Goal: Ask a question

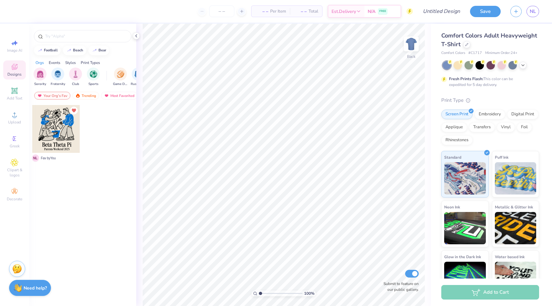
click at [30, 290] on strong "Need help?" at bounding box center [35, 288] width 23 height 6
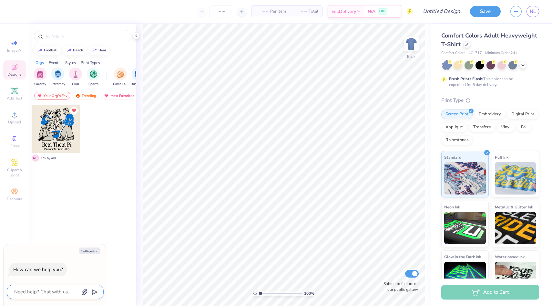
click at [55, 291] on textarea at bounding box center [47, 292] width 66 height 9
type textarea "i"
type textarea "x"
type textarea "i"
type textarea "x"
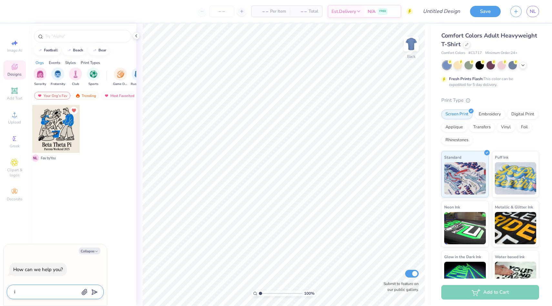
type textarea "i w"
type textarea "x"
type textarea "i wa"
type textarea "x"
type textarea "i wan"
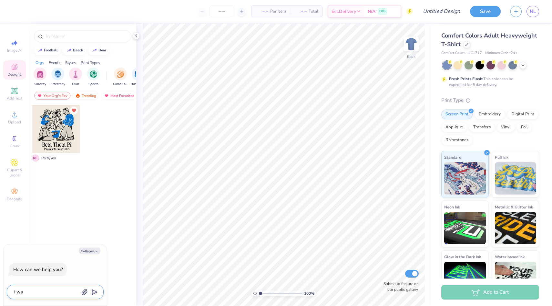
type textarea "x"
type textarea "i want"
type textarea "x"
type textarea "i want"
type textarea "x"
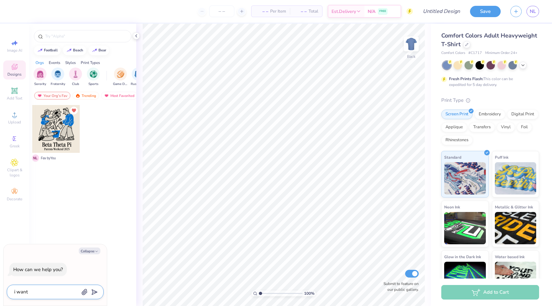
type textarea "i want t"
type textarea "x"
type textarea "i want to"
type textarea "x"
type textarea "i want to"
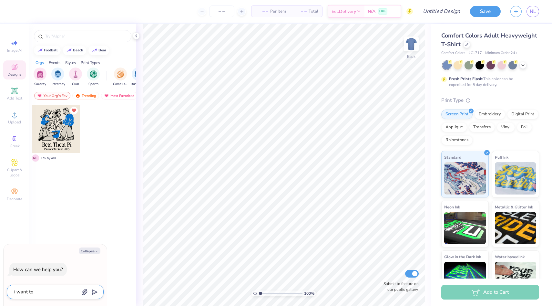
type textarea "x"
type textarea "i want to r"
type textarea "x"
type textarea "i want to re"
type textarea "x"
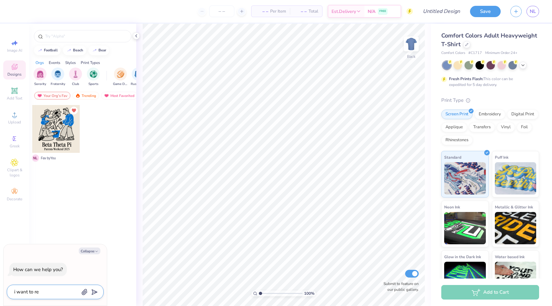
type textarea "i want to req"
type textarea "x"
type textarea "i want to requ"
type textarea "x"
type textarea "i want to reque"
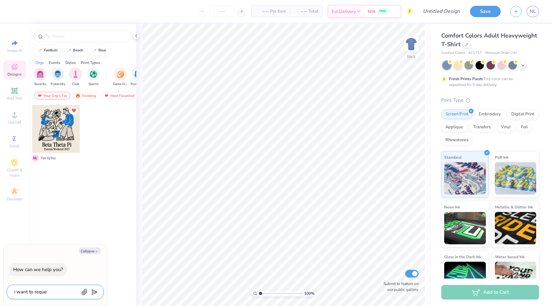
type textarea "x"
type textarea "i want to reques"
type textarea "x"
type textarea "i want to request"
type textarea "x"
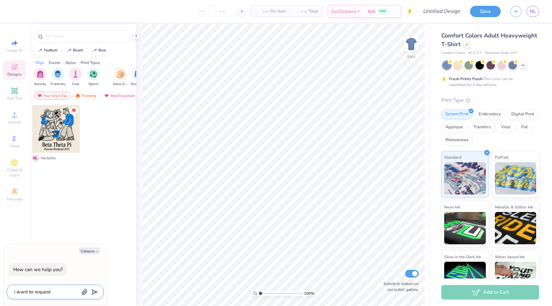
type textarea "i want to request"
type textarea "x"
type textarea "i want to request a"
type textarea "x"
type textarea "i want to request a"
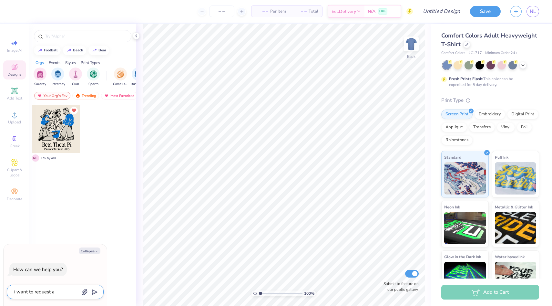
type textarea "x"
type textarea "i want to request a m"
type textarea "x"
type textarea "i want to request a mo"
type textarea "x"
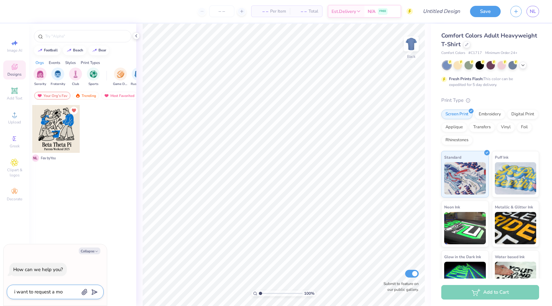
type textarea "i want to request a moc"
type textarea "x"
type textarea "i want to request a mock"
type textarea "x"
type textarea "i want to request a mock"
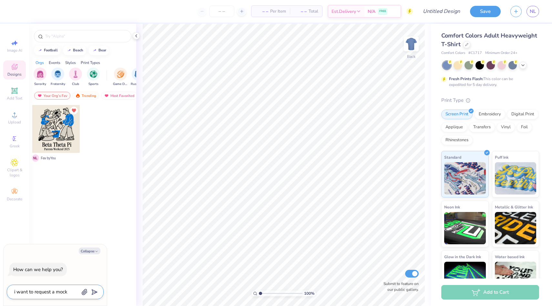
type textarea "x"
type textarea "i want to request a mock u"
type textarea "x"
type textarea "i want to request a mock up"
type textarea "x"
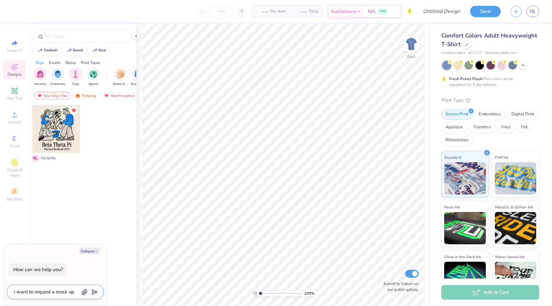
type textarea "i want to request a mock up"
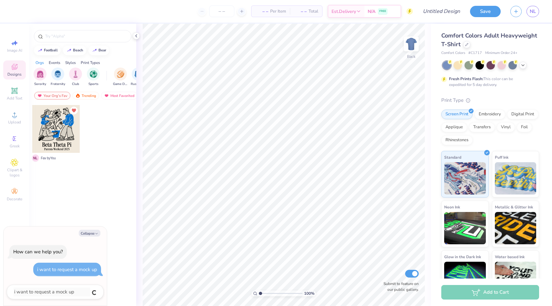
type textarea "x"
